Goal: Task Accomplishment & Management: Manage account settings

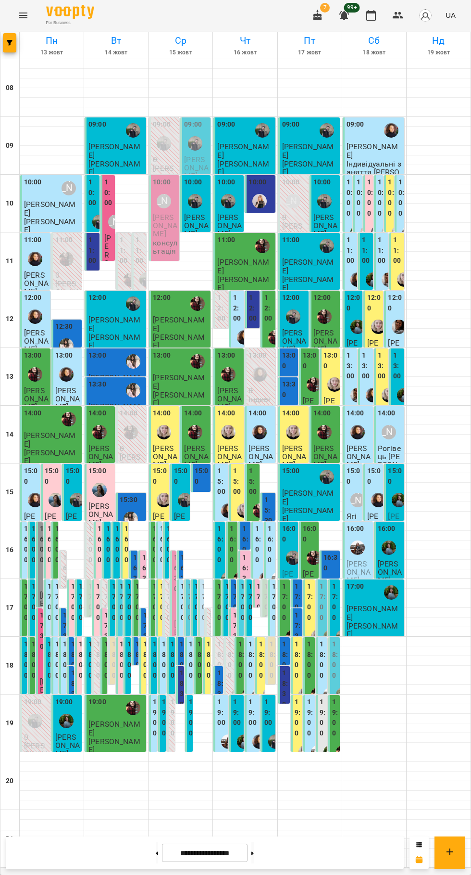
click at [408, 37] on h6 "Нд" at bounding box center [438, 40] width 61 height 15
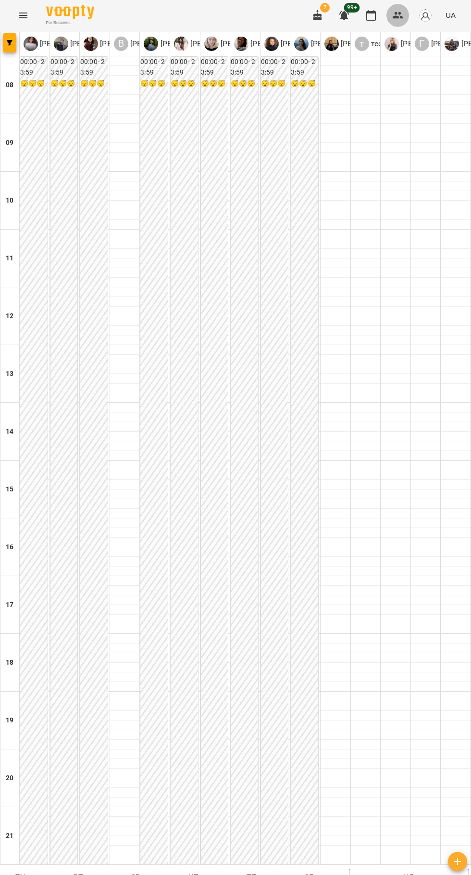
click at [400, 15] on icon "button" at bounding box center [399, 16] width 12 height 12
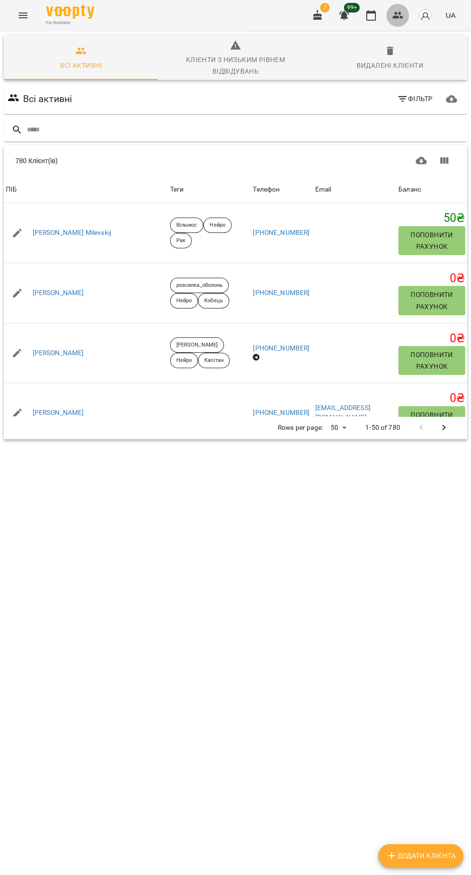
click at [405, 15] on button "button" at bounding box center [398, 15] width 23 height 23
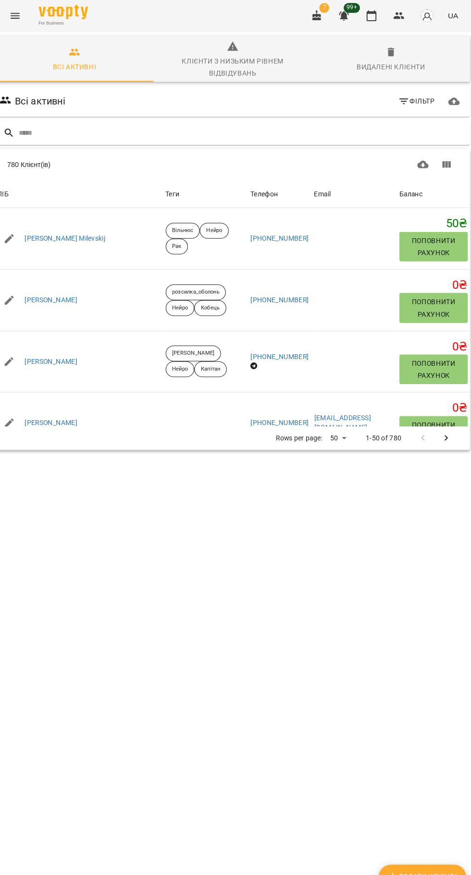
click at [427, 13] on img "button" at bounding box center [425, 15] width 13 height 13
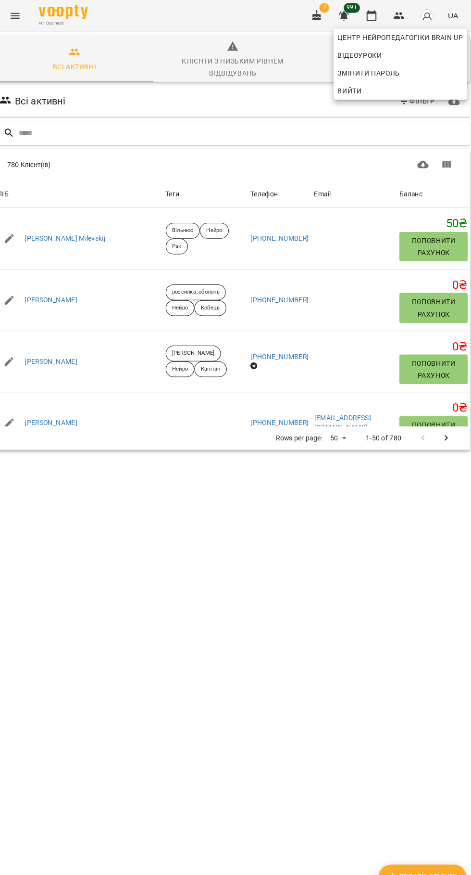
click at [381, 87] on span "Вийти" at bounding box center [399, 89] width 123 height 12
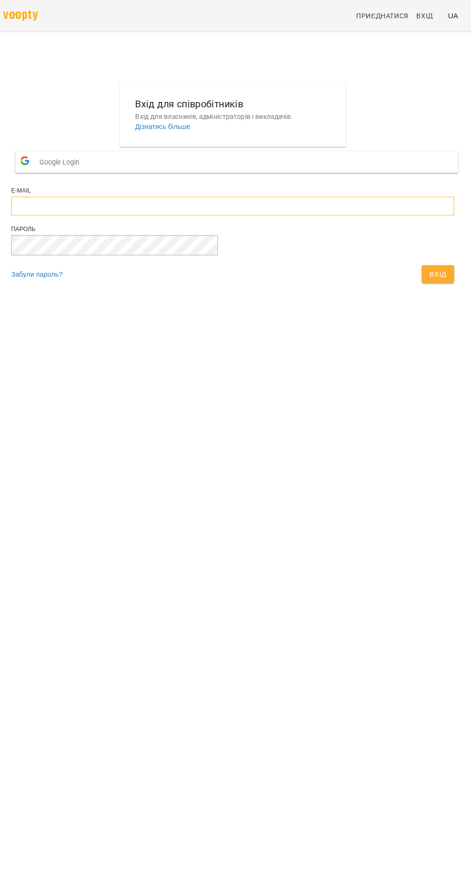
click at [256, 210] on input "email" at bounding box center [235, 201] width 433 height 18
type input "**********"
click at [420, 259] on button "Вхід" at bounding box center [436, 267] width 32 height 17
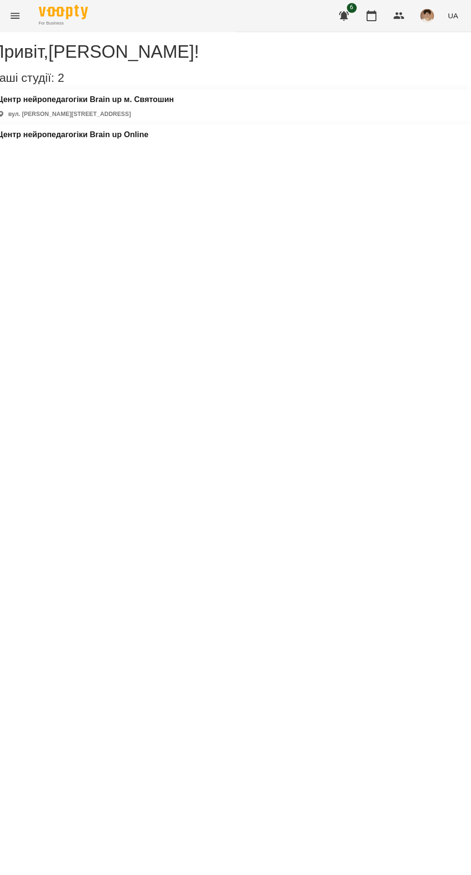
click at [316, 147] on div "Привіт , [PERSON_NAME] ! Ваші студії: 2 Центр нейропедагогіки Brain up м. Свято…" at bounding box center [235, 88] width 471 height 115
click at [153, 102] on h3 "Центр нейропедагогіки Brain up м. Святошин" at bounding box center [92, 97] width 173 height 9
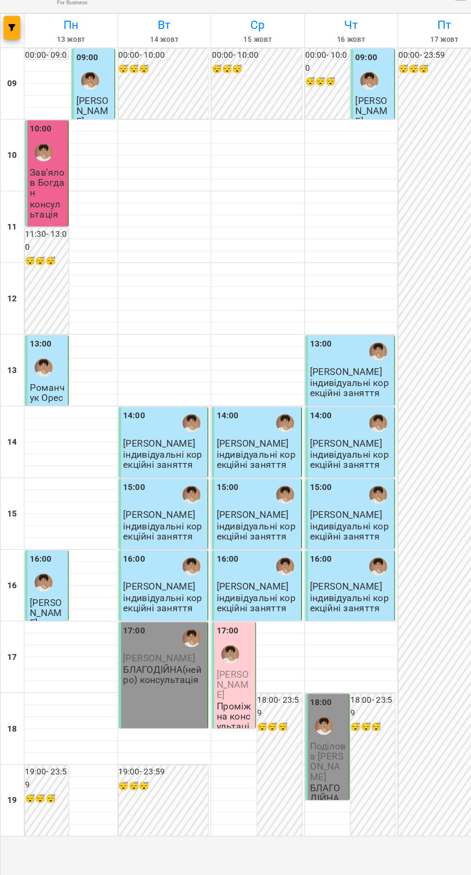
click at [215, 694] on div "09 10 11 12 13 14 15 16 17 18 19 00:00 - 09:00 😴😴😴 09:00 [PERSON_NAME] індивіду…" at bounding box center [235, 376] width 471 height 635
